Goal: Task Accomplishment & Management: Manage account settings

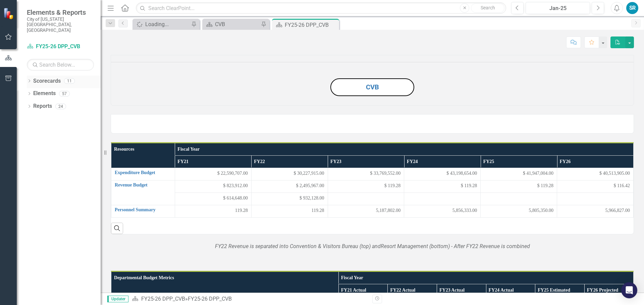
click at [27, 80] on icon "Dropdown" at bounding box center [29, 82] width 5 height 4
click at [47, 90] on link "Budget Tracker" at bounding box center [69, 94] width 64 height 8
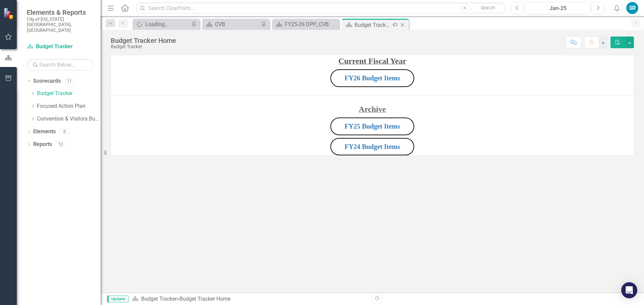
click at [403, 24] on icon "Close" at bounding box center [402, 24] width 7 height 5
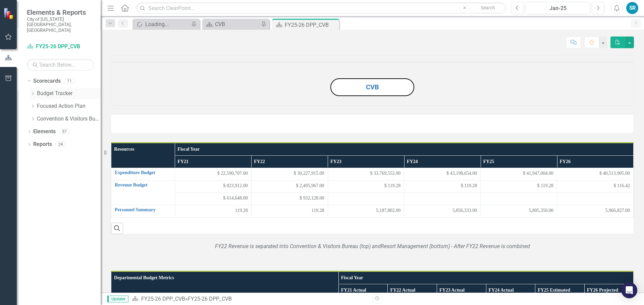
click at [31, 92] on icon "Dropdown" at bounding box center [32, 94] width 5 height 4
click at [53, 128] on link "FY26 Budget Items" at bounding box center [72, 132] width 57 height 8
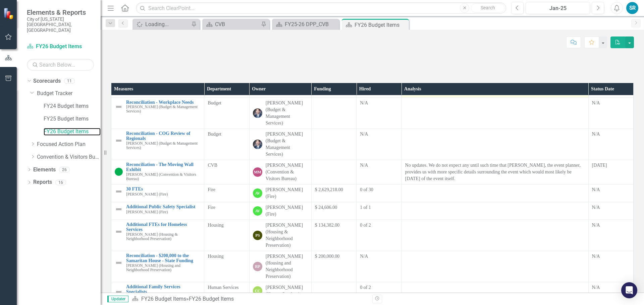
scroll to position [34, 0]
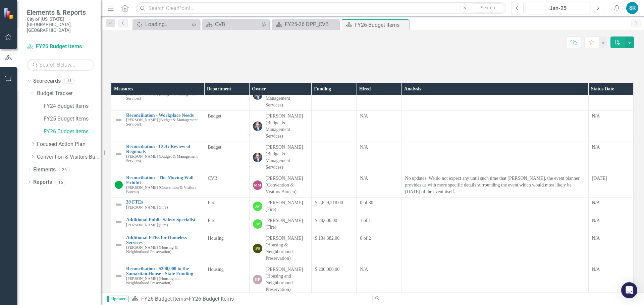
click at [596, 9] on icon "Next" at bounding box center [598, 8] width 4 height 6
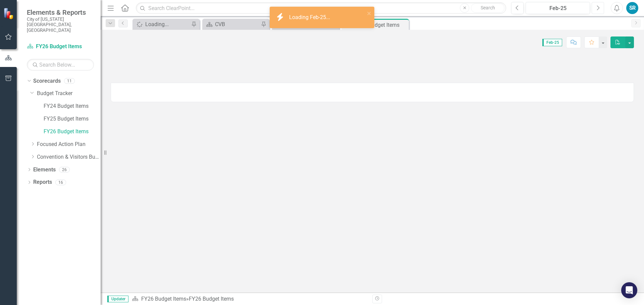
click at [596, 9] on icon "Next" at bounding box center [598, 8] width 4 height 6
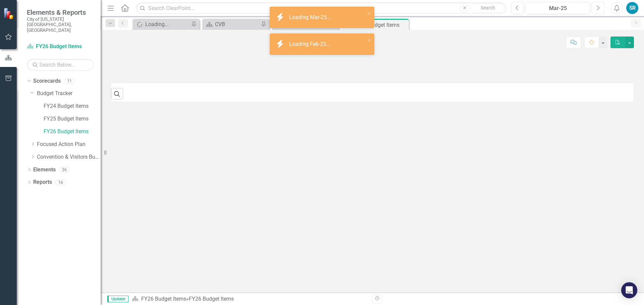
click at [596, 9] on icon "Next" at bounding box center [598, 8] width 4 height 6
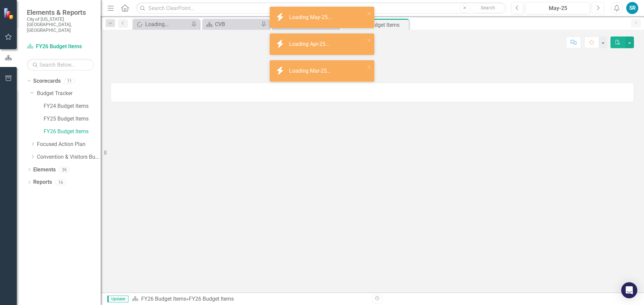
click at [596, 9] on icon "Next" at bounding box center [598, 8] width 4 height 6
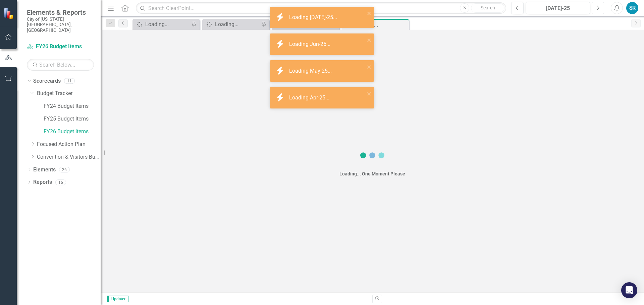
click at [596, 9] on icon "Next" at bounding box center [598, 8] width 4 height 6
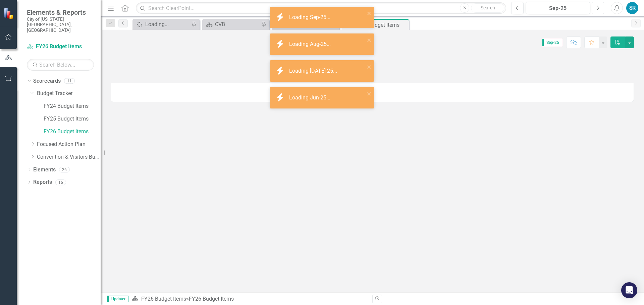
click at [596, 9] on icon "Next" at bounding box center [598, 8] width 4 height 6
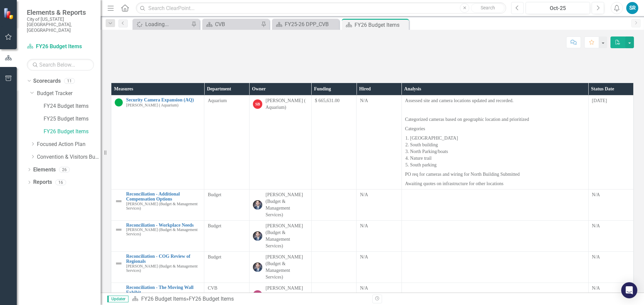
click at [518, 8] on icon "Previous" at bounding box center [517, 8] width 4 height 6
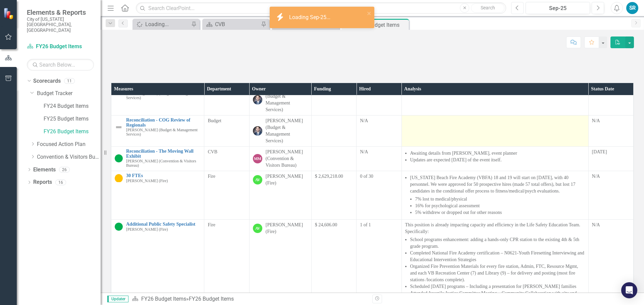
scroll to position [67, 0]
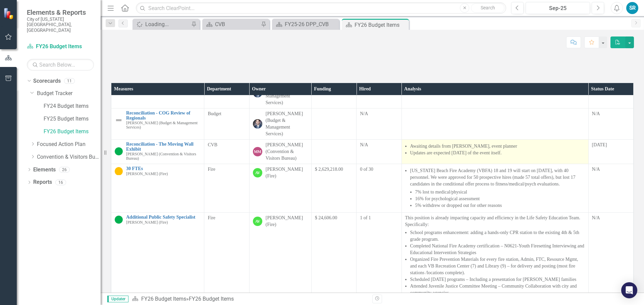
click at [514, 157] on li "Updates are expected [DATE] of the event itself." at bounding box center [497, 153] width 175 height 7
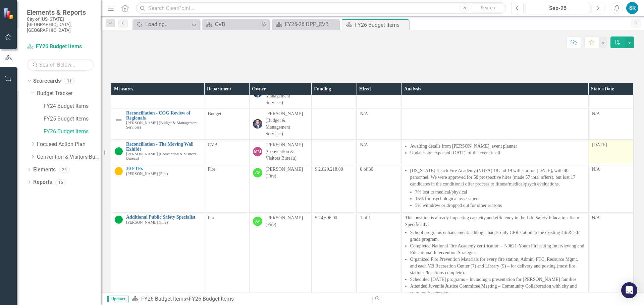
click at [604, 148] on div "[DATE]" at bounding box center [611, 145] width 38 height 7
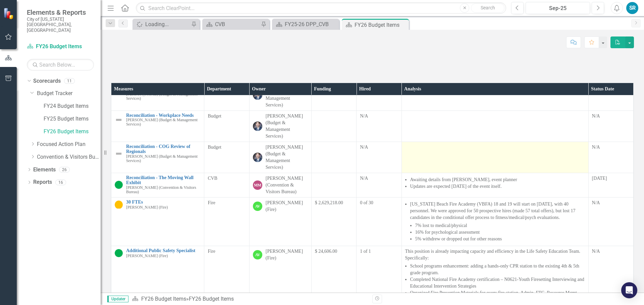
scroll to position [0, 0]
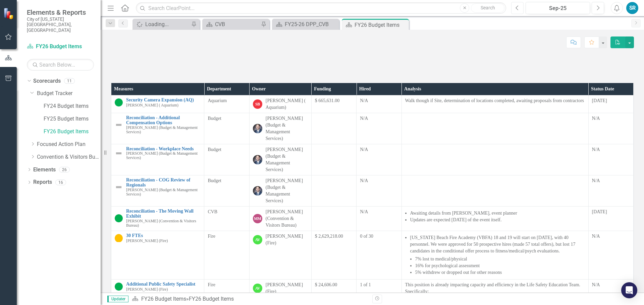
click at [518, 12] on button "Previous" at bounding box center [517, 8] width 12 height 12
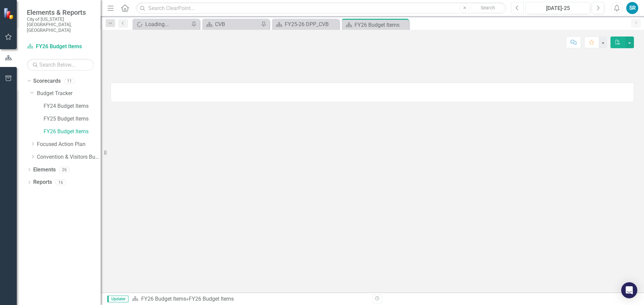
click at [518, 12] on button "Previous" at bounding box center [517, 8] width 12 height 12
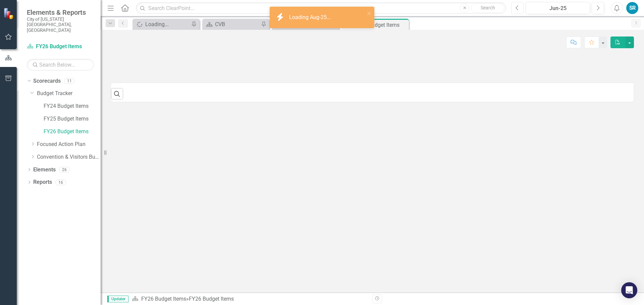
click at [518, 12] on button "Previous" at bounding box center [517, 8] width 12 height 12
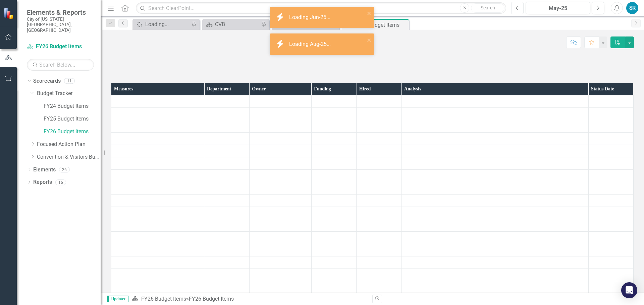
click at [518, 12] on button "Previous" at bounding box center [517, 8] width 12 height 12
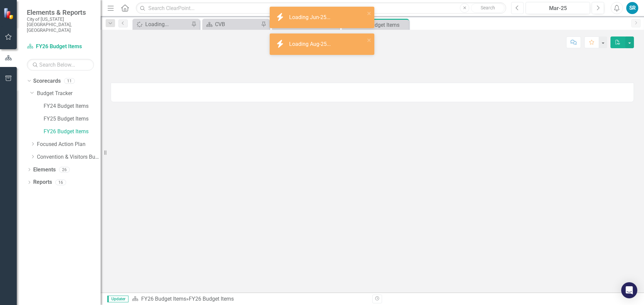
click at [518, 12] on button "Previous" at bounding box center [517, 8] width 12 height 12
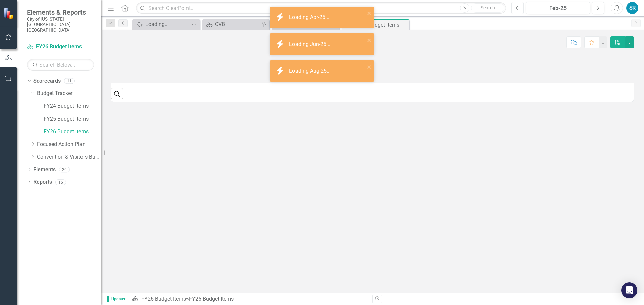
click at [518, 12] on button "Previous" at bounding box center [517, 8] width 12 height 12
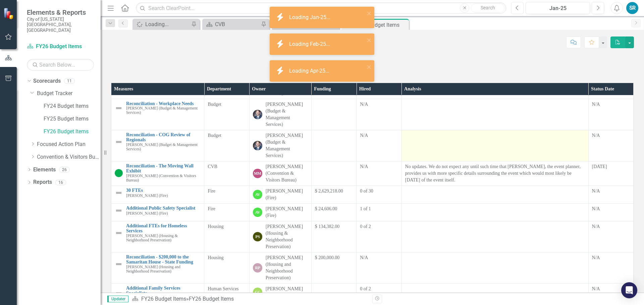
scroll to position [67, 0]
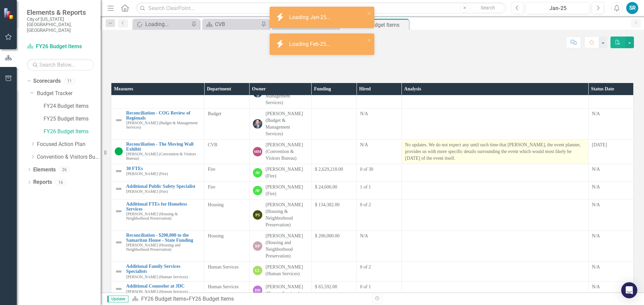
click at [476, 162] on p "No updates. We do not expect any until such time that [PERSON_NAME], the event …" at bounding box center [495, 152] width 180 height 20
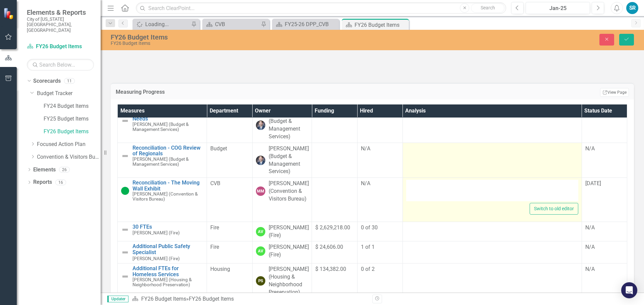
type textarea "<p><span data-[PERSON_NAME]-copy-source="MessageBody">No updates. We do not exp…"
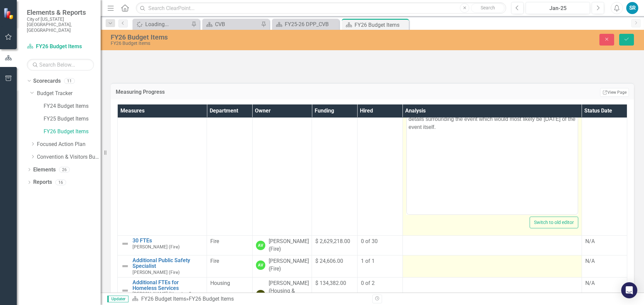
scroll to position [134, 0]
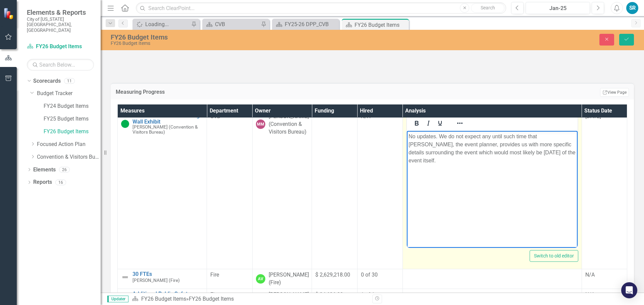
drag, startPoint x: 472, startPoint y: 165, endPoint x: 399, endPoint y: 134, distance: 79.3
click at [406, 134] on html "No updates. We do not expect any until such time that [PERSON_NAME], the event …" at bounding box center [491, 181] width 171 height 101
copy span "No updates. We do not expect any until such time that [PERSON_NAME], the event …"
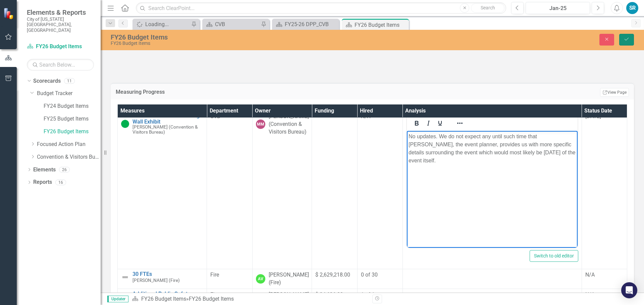
click at [627, 44] on button "Save" at bounding box center [626, 40] width 15 height 12
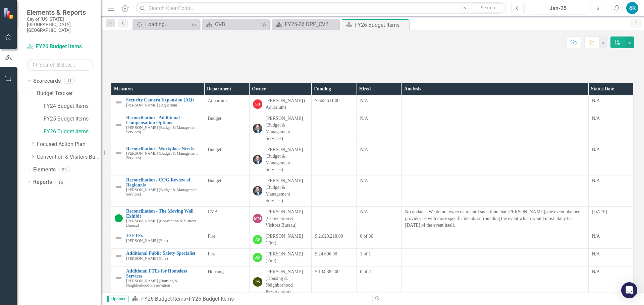
click at [597, 10] on icon "Next" at bounding box center [598, 8] width 4 height 6
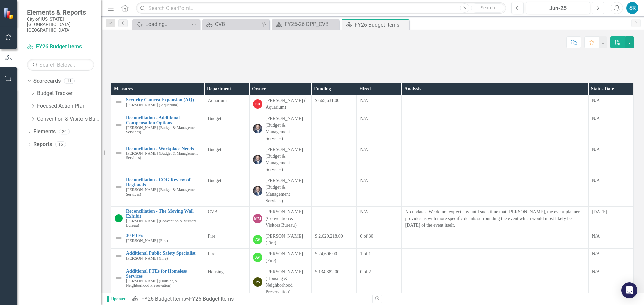
click at [597, 12] on button "Next" at bounding box center [597, 8] width 12 height 12
click at [596, 10] on icon "Next" at bounding box center [598, 8] width 4 height 6
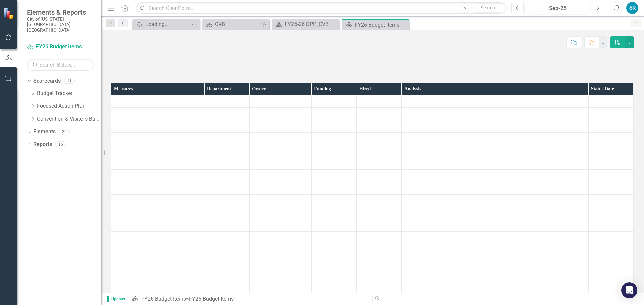
click at [596, 10] on icon "Next" at bounding box center [598, 8] width 4 height 6
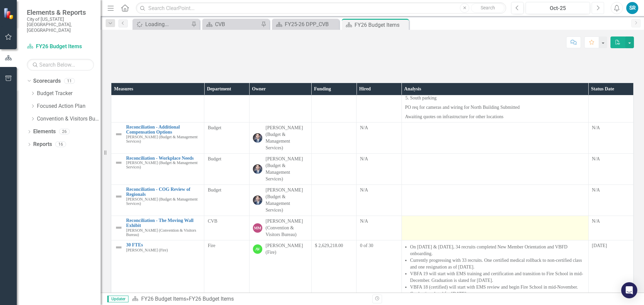
scroll to position [101, 0]
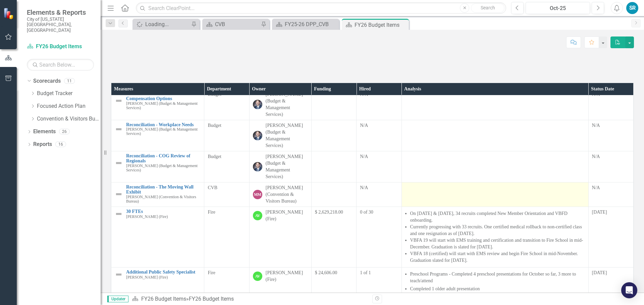
click at [417, 207] on td at bounding box center [494, 195] width 187 height 24
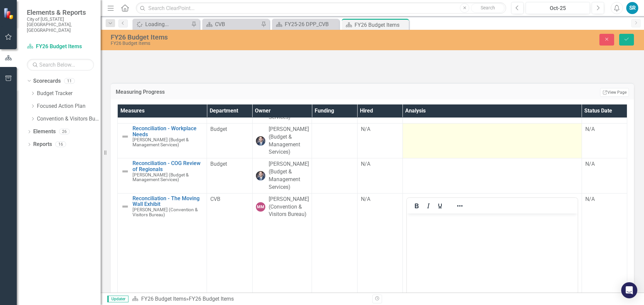
scroll to position [168, 0]
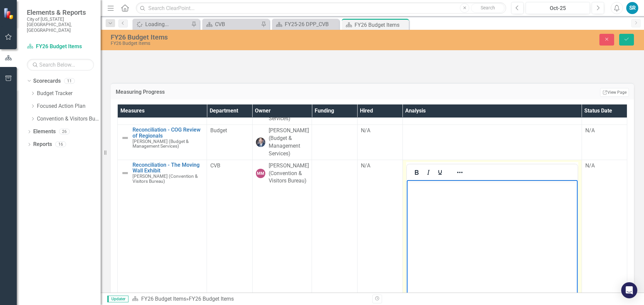
click at [444, 187] on p "Rich Text Area. Press ALT-0 for help." at bounding box center [491, 186] width 167 height 8
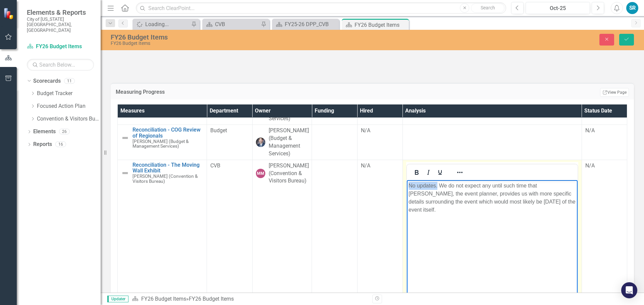
drag, startPoint x: 436, startPoint y: 185, endPoint x: 317, endPoint y: 183, distance: 119.7
click at [406, 183] on html "No updates. We do not expect any until such time that [PERSON_NAME], the event …" at bounding box center [491, 230] width 171 height 101
click at [471, 188] on p "No updates. We do not expect any until such time that [PERSON_NAME], the event …" at bounding box center [491, 198] width 167 height 32
click at [508, 183] on span "No updates. We do not expect any until such time that [PERSON_NAME], the event …" at bounding box center [491, 198] width 167 height 30
click at [434, 187] on span "No updates. We do not expect any until such time that [PERSON_NAME], the event …" at bounding box center [491, 198] width 167 height 30
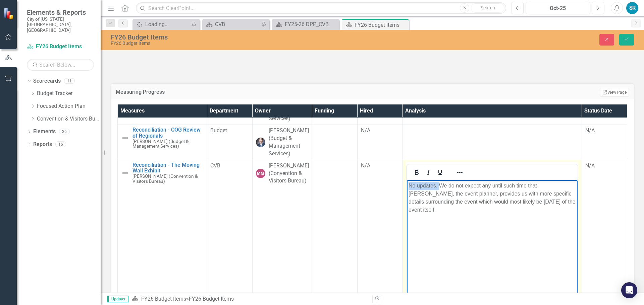
drag, startPoint x: 439, startPoint y: 186, endPoint x: 378, endPoint y: 186, distance: 60.3
click at [406, 186] on html "No updates. We do not expect any until such time that [PERSON_NAME], the event …" at bounding box center [491, 230] width 171 height 101
click at [444, 188] on p "No updates. We do not expect any until such time that [PERSON_NAME], the event …" at bounding box center [491, 198] width 167 height 32
click at [433, 185] on span "No updates. We do not expect any until such time that [PERSON_NAME], the event …" at bounding box center [491, 198] width 167 height 30
drag, startPoint x: 437, startPoint y: 185, endPoint x: 359, endPoint y: 184, distance: 78.1
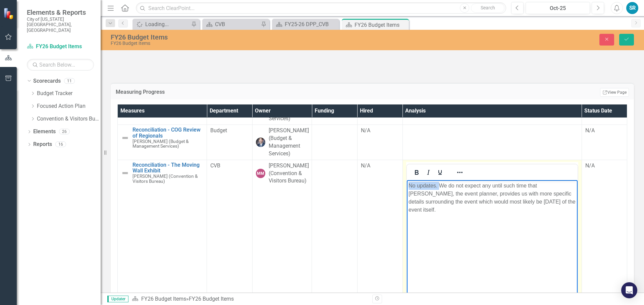
click at [406, 184] on html "No updates. We do not expect any until such time that [PERSON_NAME], the event …" at bounding box center [491, 230] width 171 height 101
paste body "Rich Text Area. Press ALT-0 for help."
click at [529, 185] on span "We do not expect any until such time that [PERSON_NAME], the event planner, pro…" at bounding box center [489, 198] width 163 height 30
click at [434, 193] on span "We still do not expect any until such time that [PERSON_NAME], the event planne…" at bounding box center [491, 198] width 166 height 30
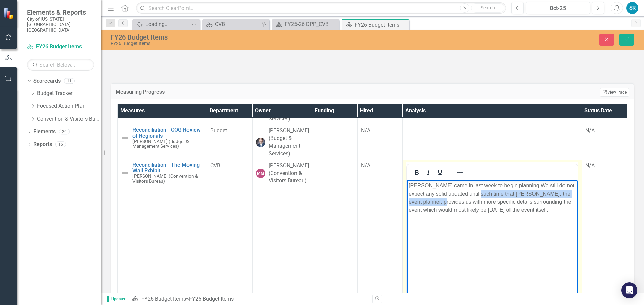
drag, startPoint x: 480, startPoint y: 193, endPoint x: 441, endPoint y: 203, distance: 39.9
click at [441, 203] on span "We still do not expect any solid updated until such time that [PERSON_NAME], th…" at bounding box center [491, 198] width 166 height 30
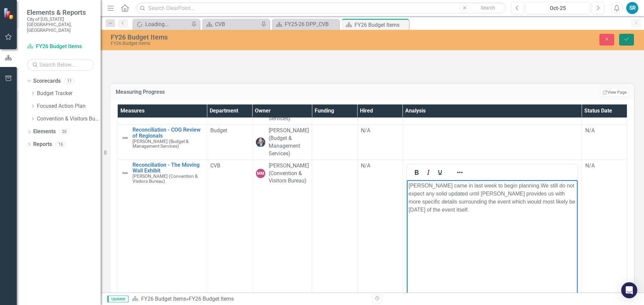
click at [626, 38] on icon "Save" at bounding box center [626, 39] width 6 height 5
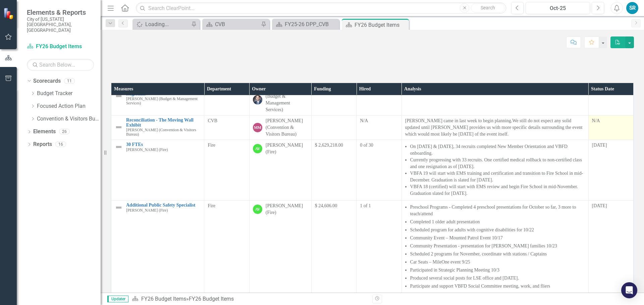
click at [592, 124] on div "N/A" at bounding box center [611, 121] width 38 height 7
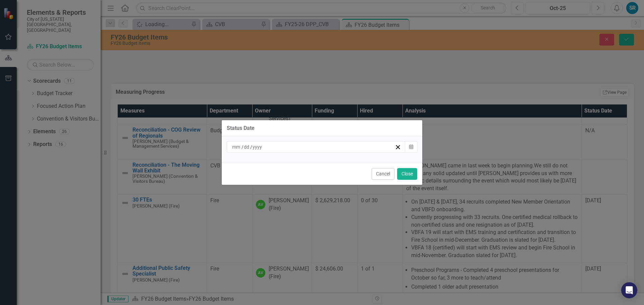
click at [391, 147] on div "/ /" at bounding box center [313, 147] width 164 height 7
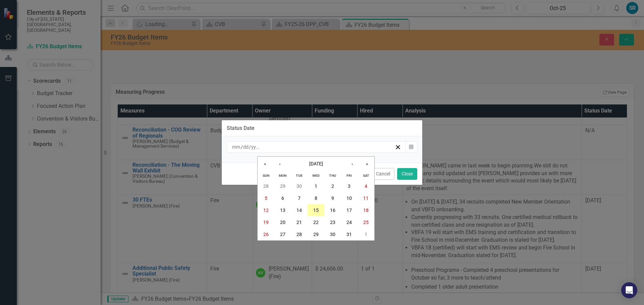
click at [319, 211] on button "15" at bounding box center [315, 210] width 17 height 12
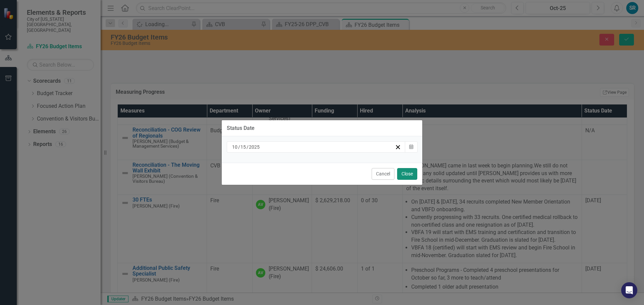
click at [407, 174] on button "Close" at bounding box center [407, 174] width 20 height 12
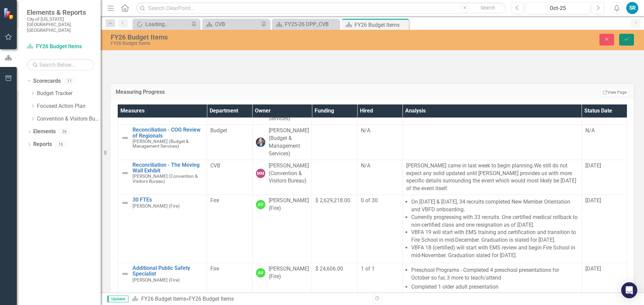
click at [627, 37] on button "Save" at bounding box center [626, 40] width 15 height 12
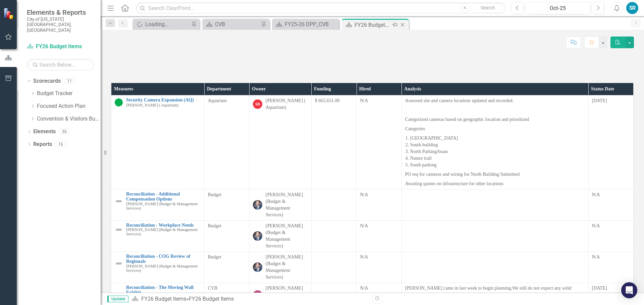
click at [402, 26] on icon "Close" at bounding box center [402, 24] width 7 height 5
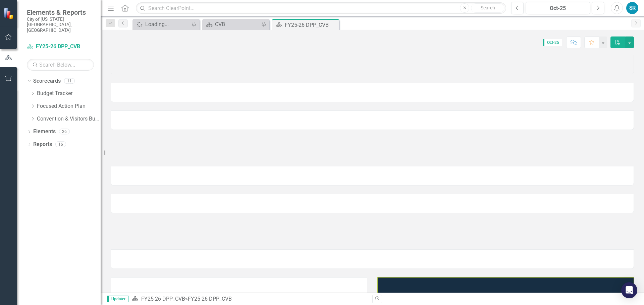
click at [0, 0] on icon "Close" at bounding box center [0, 0] width 0 height 0
